Goal: Information Seeking & Learning: Learn about a topic

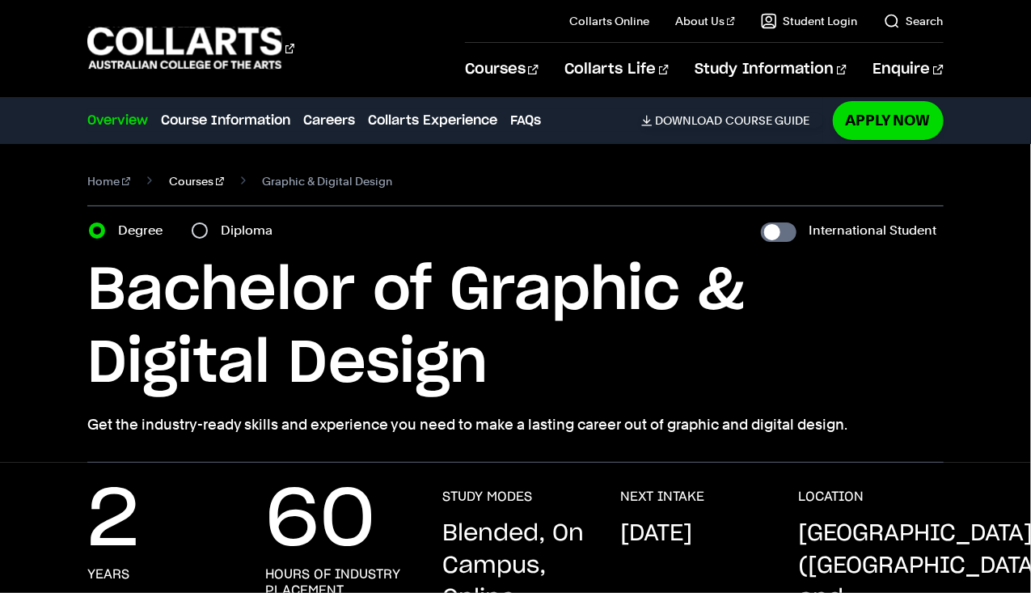
click at [195, 186] on link "Courses" at bounding box center [196, 181] width 55 height 23
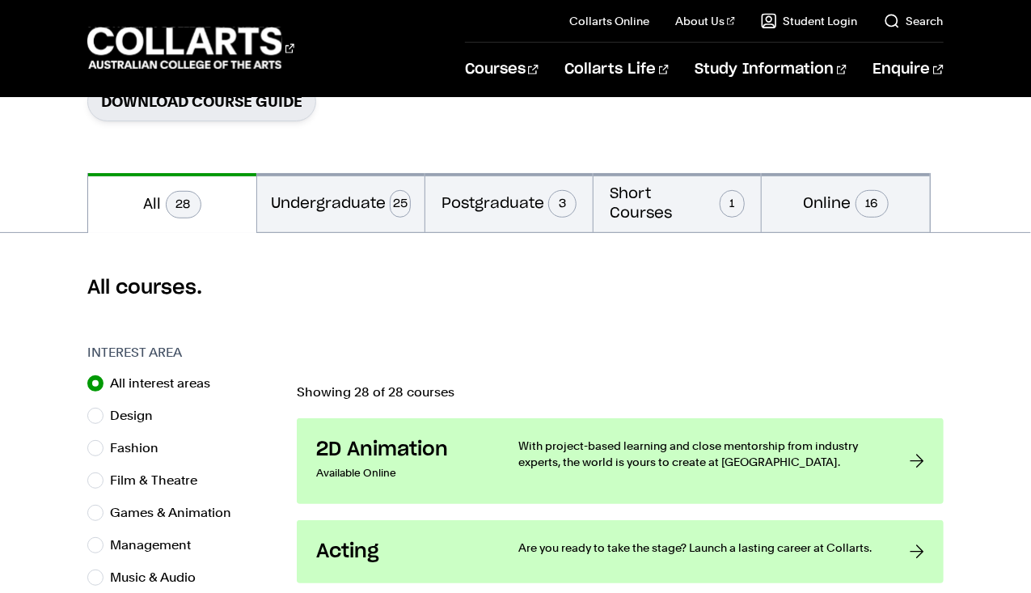
scroll to position [283, 0]
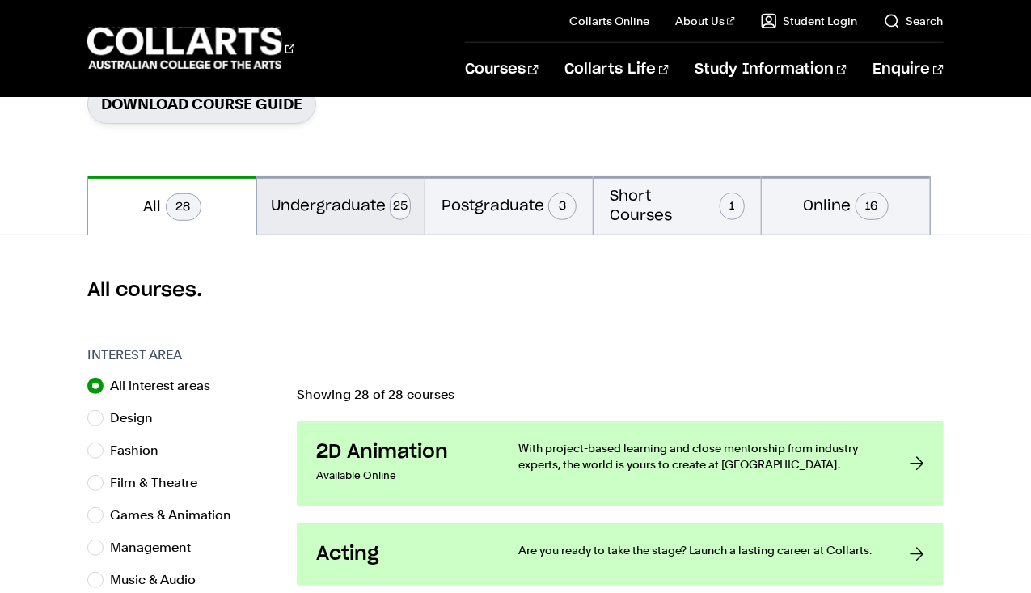
click at [306, 208] on button "Undergraduate 25" at bounding box center [340, 204] width 167 height 59
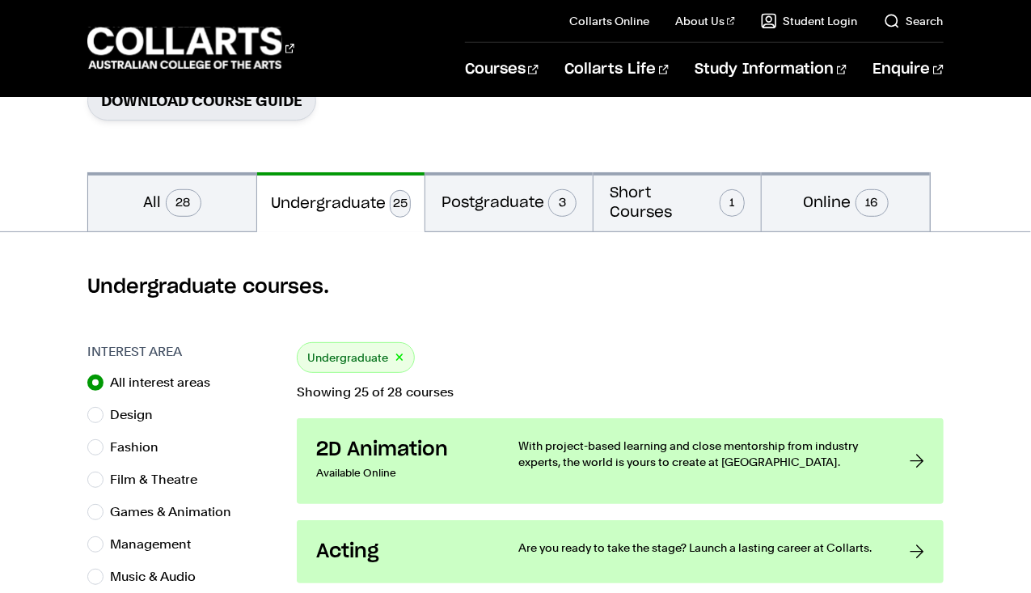
scroll to position [282, 0]
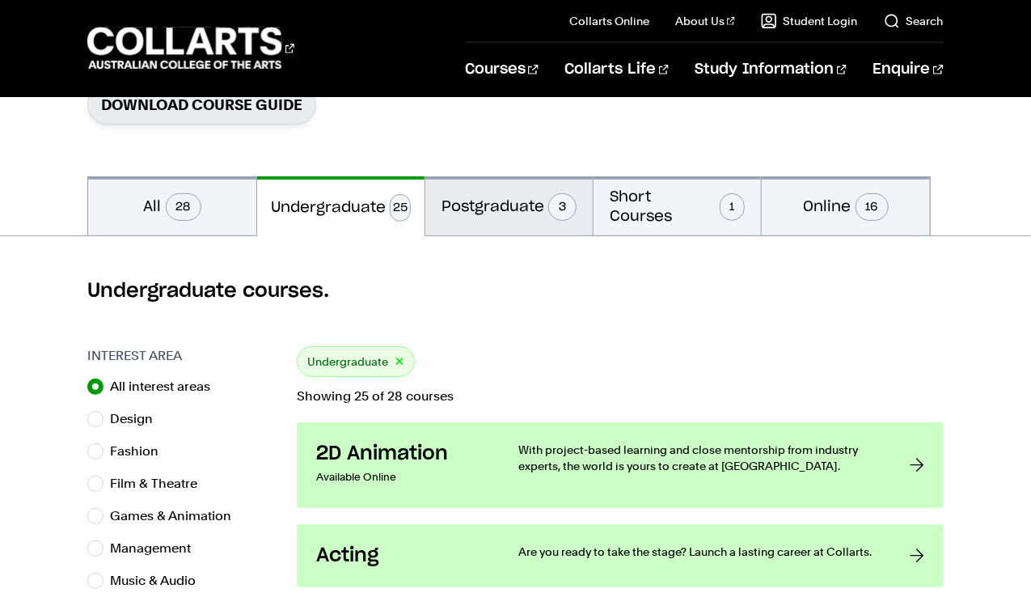
click at [480, 201] on button "Postgraduate 3" at bounding box center [508, 205] width 167 height 59
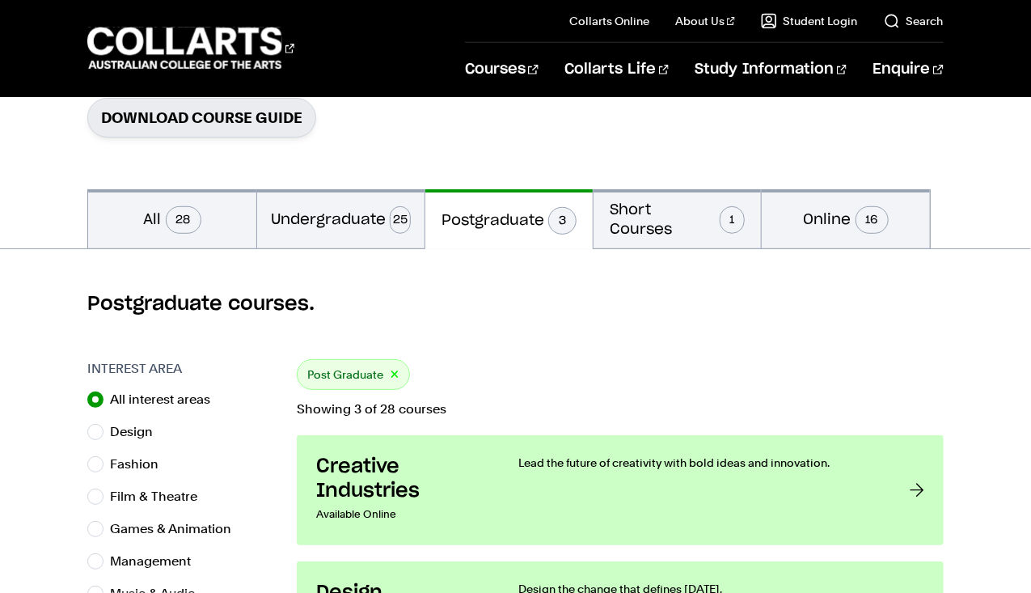
scroll to position [269, 0]
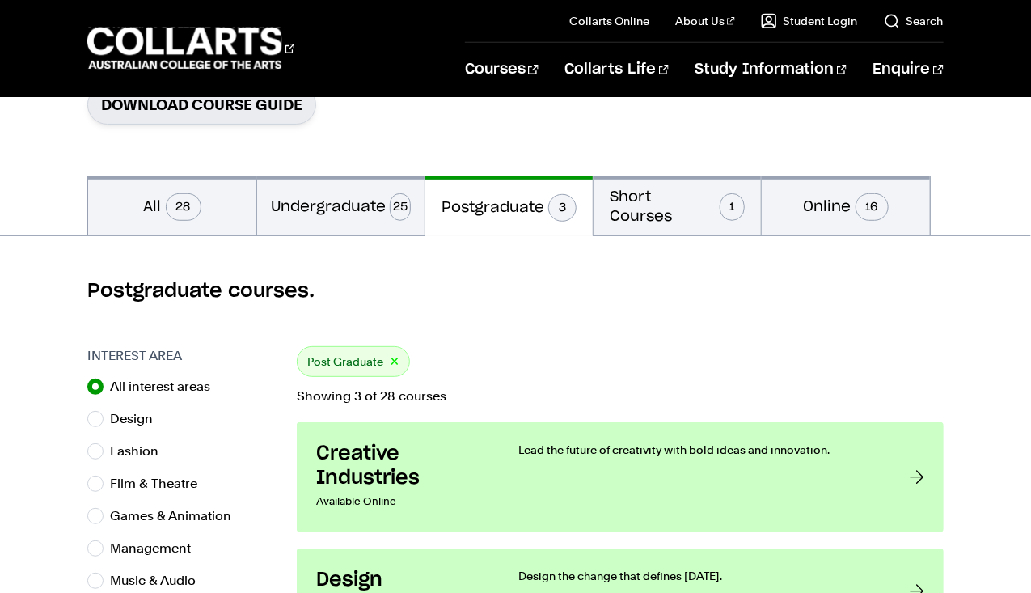
scroll to position [283, 0]
